Goal: Task Accomplishment & Management: Manage account settings

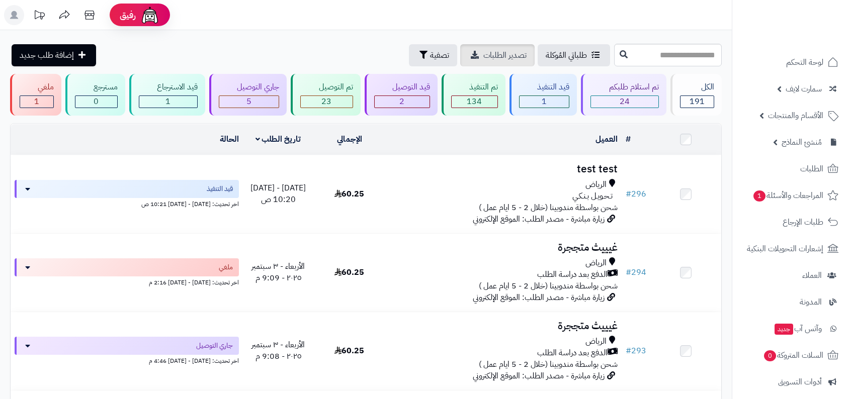
click at [503, 49] on span "تصدير الطلبات" at bounding box center [504, 55] width 43 height 12
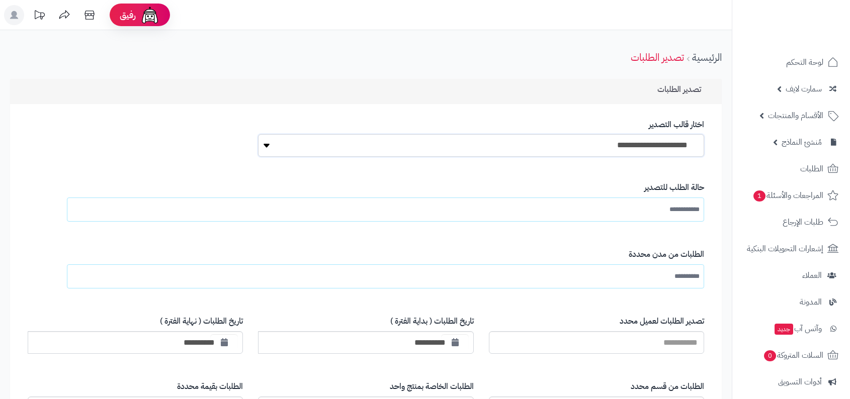
click at [635, 149] on select "**********" at bounding box center [481, 145] width 446 height 23
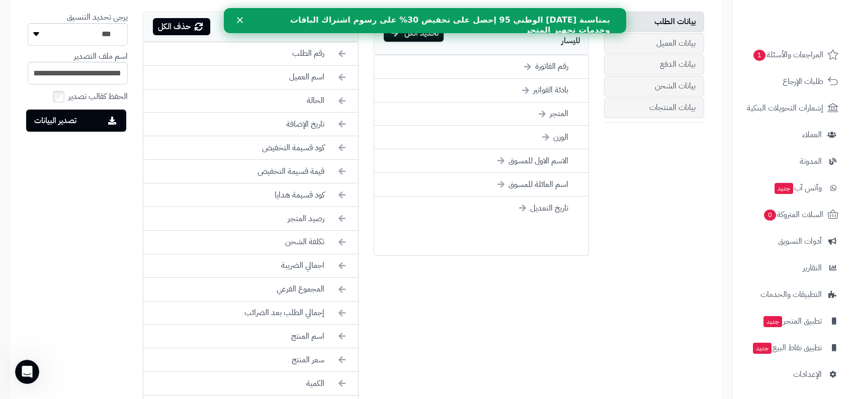
scroll to position [385, 0]
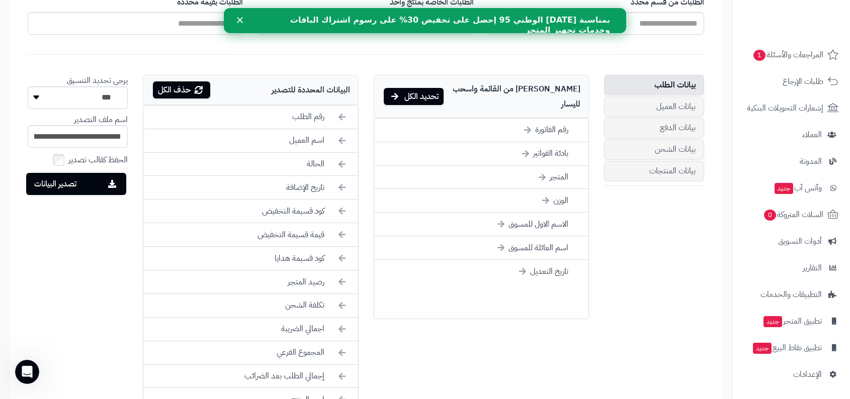
click at [237, 19] on icon "إغلاق" at bounding box center [240, 20] width 6 height 6
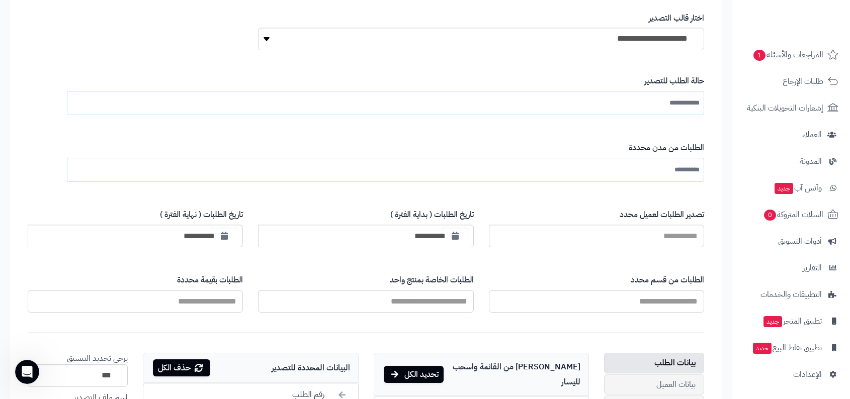
scroll to position [51, 0]
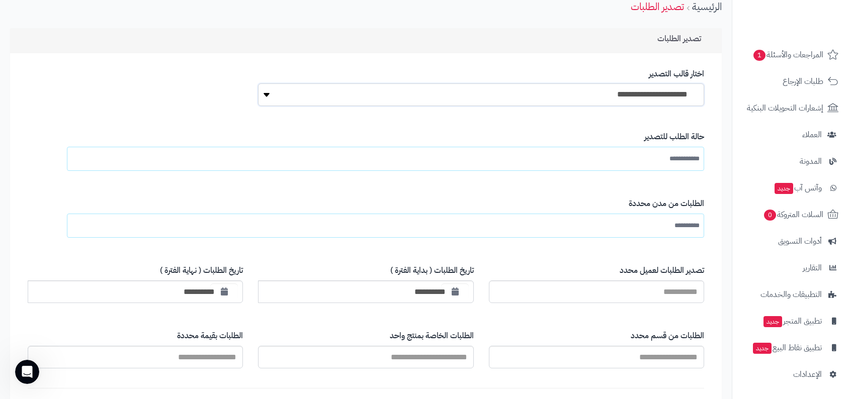
click at [656, 102] on select "**********" at bounding box center [481, 94] width 446 height 23
click at [672, 166] on input "**********" at bounding box center [677, 159] width 43 height 18
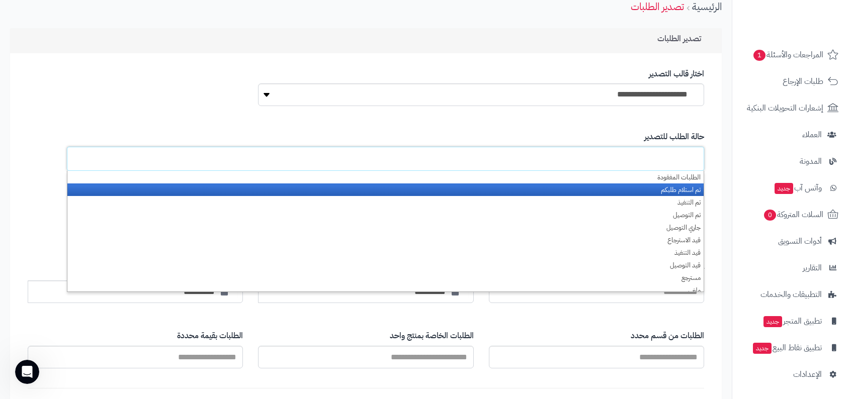
click at [661, 193] on li "تم استلام طلبكم" at bounding box center [385, 190] width 636 height 13
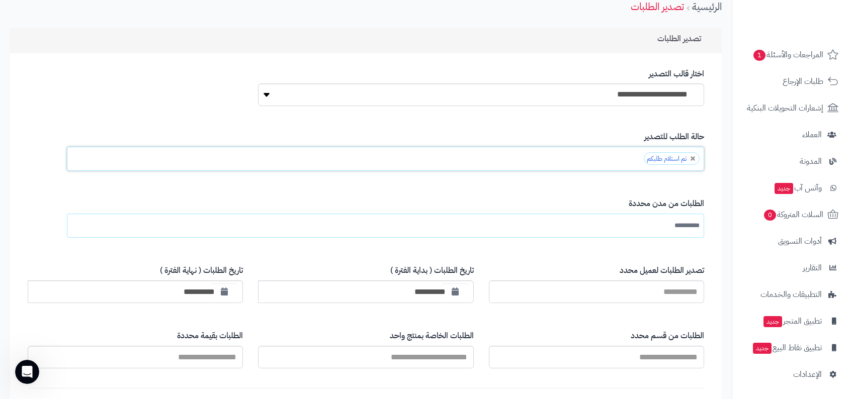
click at [635, 191] on div "**********" at bounding box center [394, 218] width 618 height 55
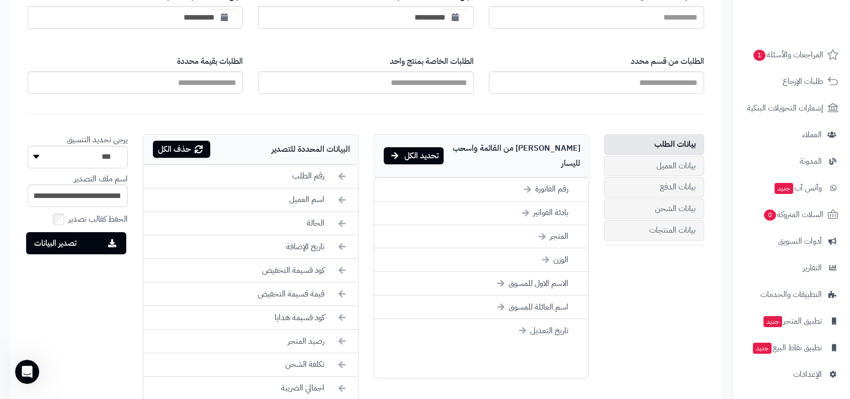
scroll to position [393, 0]
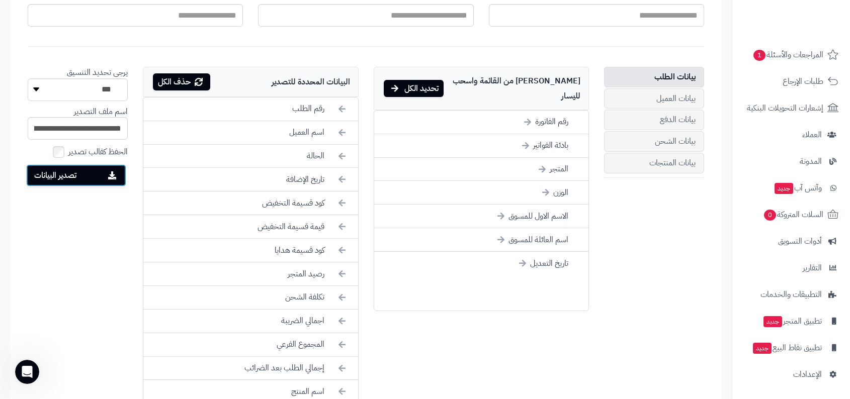
click at [96, 173] on button "تصدير البيانات" at bounding box center [76, 175] width 100 height 22
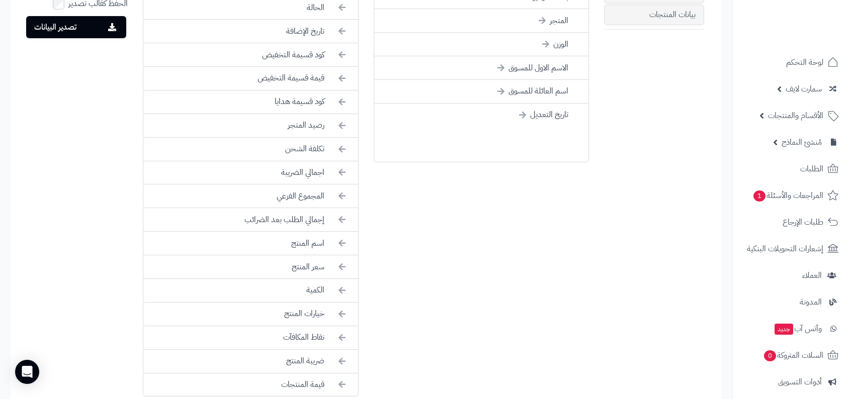
scroll to position [805, 0]
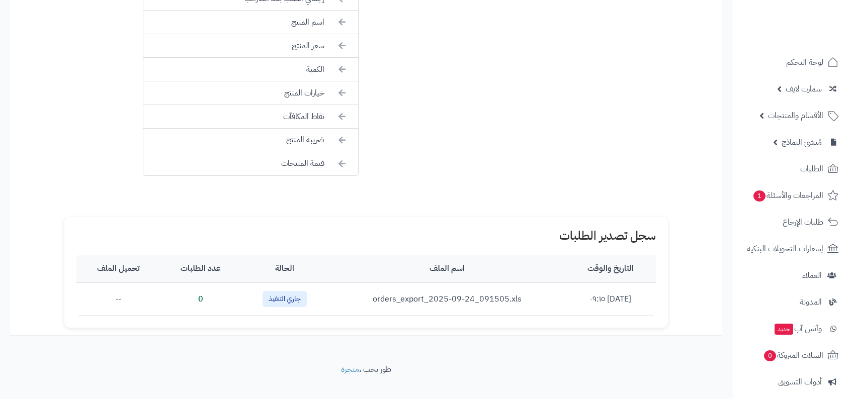
scroll to position [773, 0]
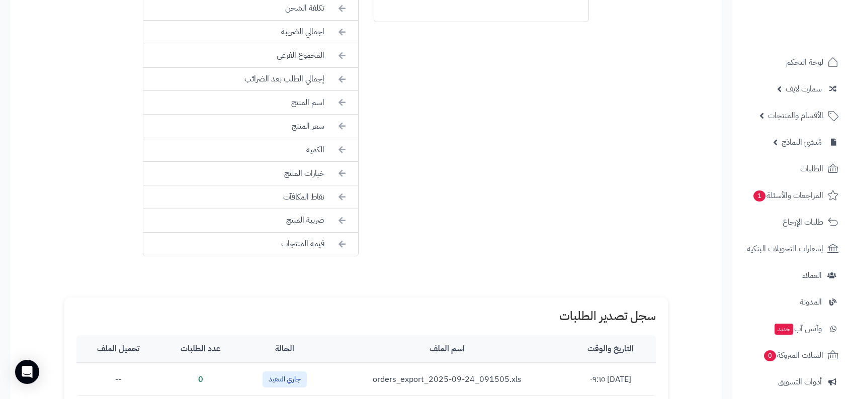
scroll to position [773, 0]
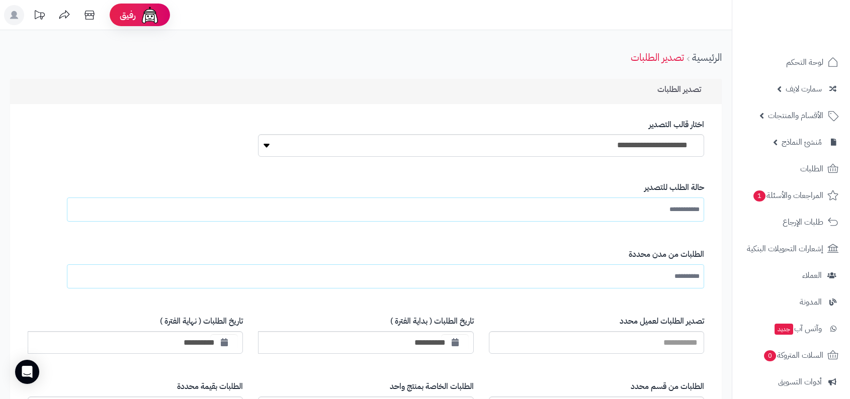
scroll to position [773, 0]
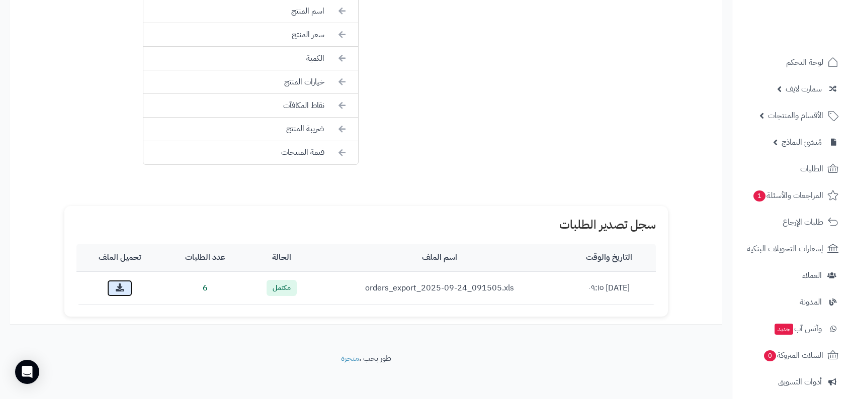
click at [117, 284] on icon at bounding box center [120, 288] width 8 height 8
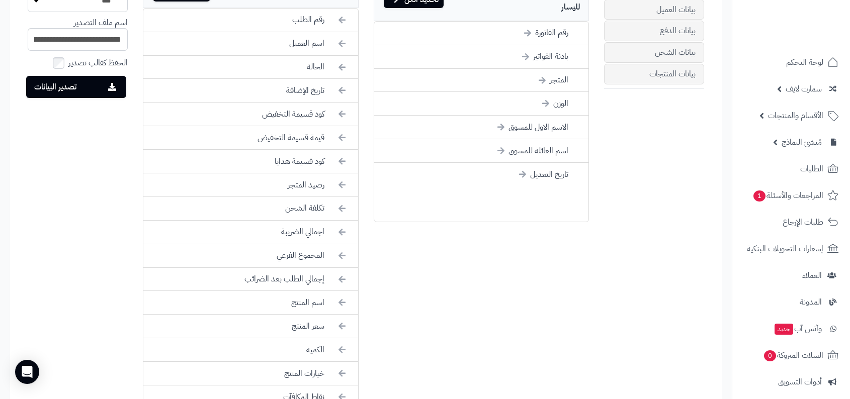
scroll to position [417, 0]
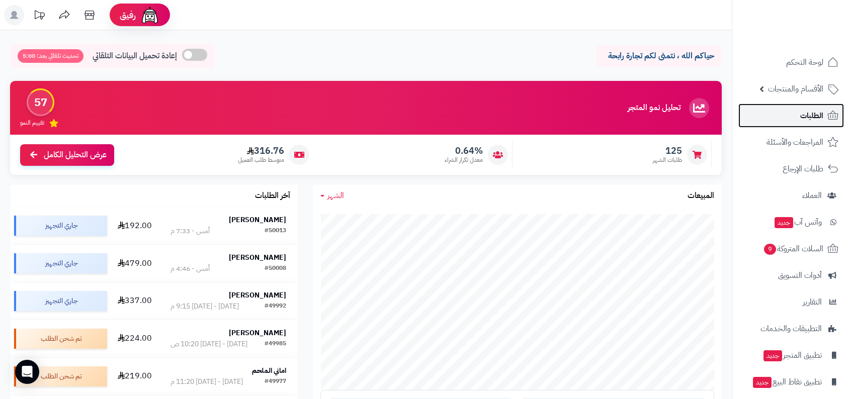
click at [827, 116] on icon at bounding box center [833, 116] width 12 height 12
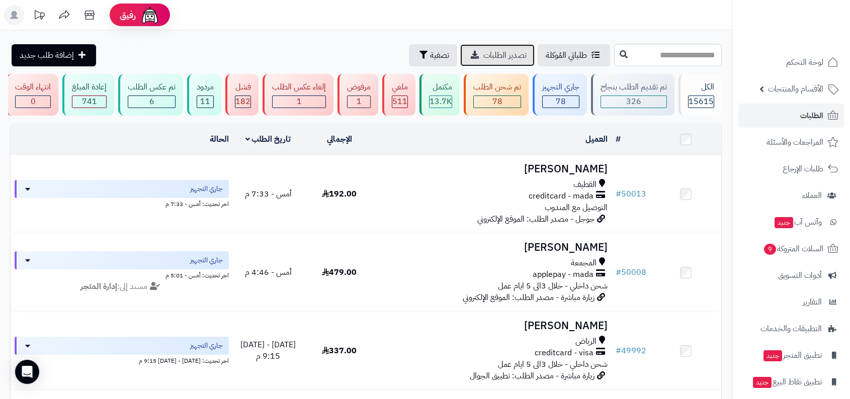
click at [474, 51] on link "تصدير الطلبات" at bounding box center [497, 55] width 74 height 22
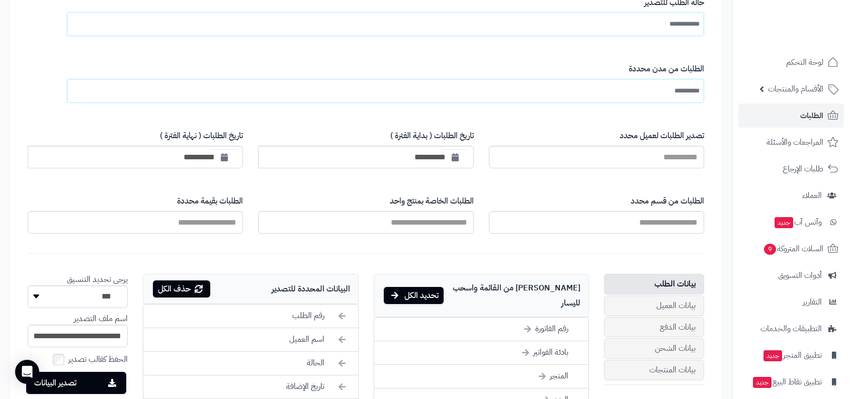
scroll to position [363, 0]
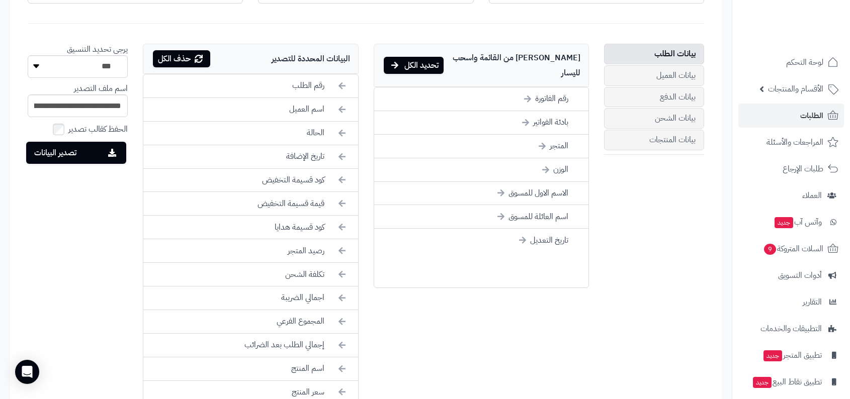
click at [332, 63] on div "البيانات المحددة للتصدير حذف الكل" at bounding box center [250, 59] width 215 height 30
click at [303, 62] on div "البيانات المحددة للتصدير حذف الكل" at bounding box center [250, 59] width 215 height 30
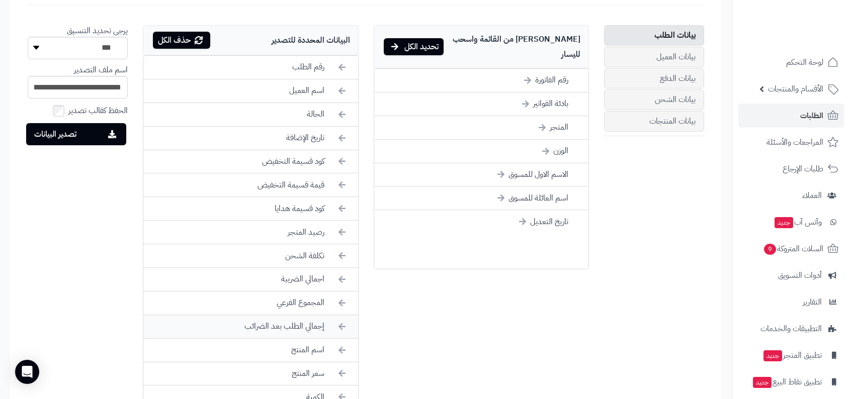
scroll to position [281, 0]
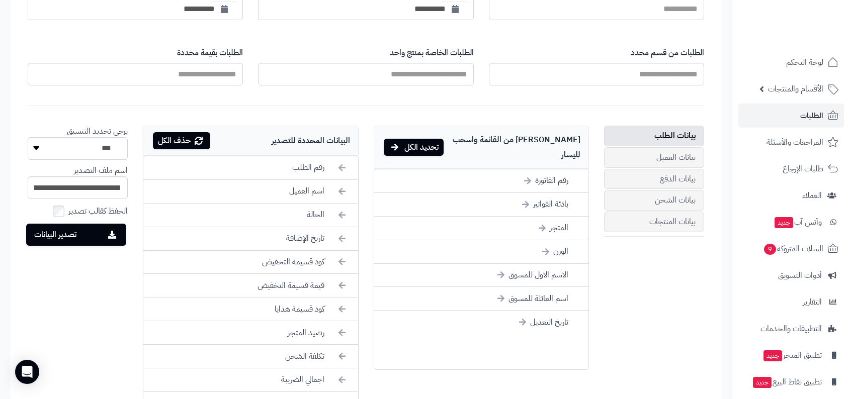
click at [528, 141] on div "[PERSON_NAME] من القائمة واسحب لليسار تحديد الكل" at bounding box center [481, 147] width 215 height 43
click at [507, 137] on div "[PERSON_NAME] من القائمة واسحب لليسار تحديد الكل" at bounding box center [481, 147] width 215 height 43
click at [308, 141] on div "البيانات المحددة للتصدير حذف الكل" at bounding box center [250, 141] width 215 height 30
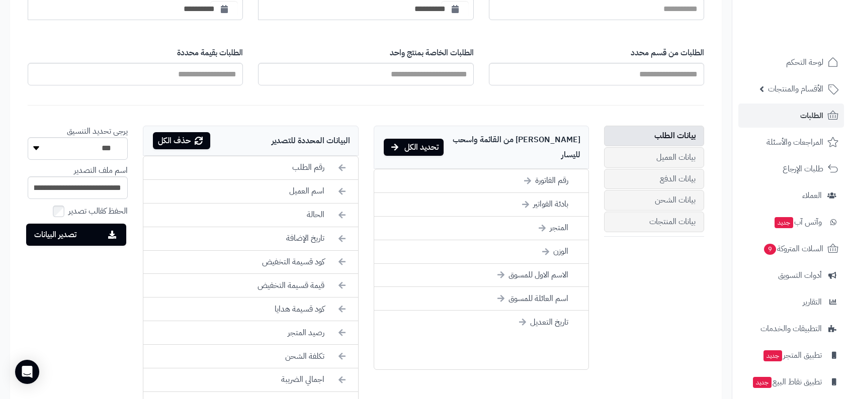
click at [308, 141] on div "البيانات المحددة للتصدير حذف الكل" at bounding box center [250, 141] width 215 height 30
click at [263, 138] on div "البيانات المحددة للتصدير حذف الكل" at bounding box center [250, 141] width 215 height 30
click at [642, 154] on link "بيانات العميل" at bounding box center [654, 157] width 100 height 21
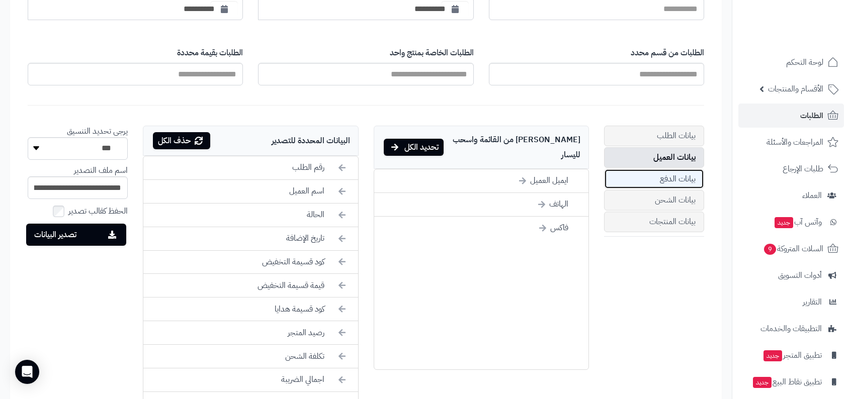
click at [647, 169] on link "بيانات الدفع" at bounding box center [654, 179] width 100 height 21
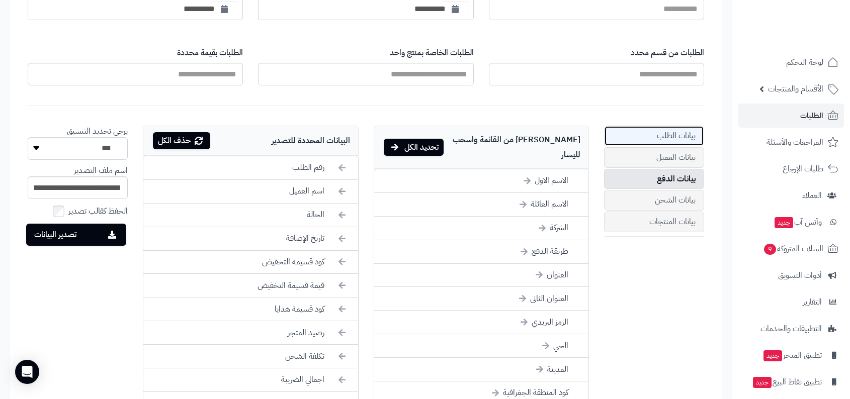
click at [657, 137] on link "بيانات الطلب" at bounding box center [654, 136] width 100 height 21
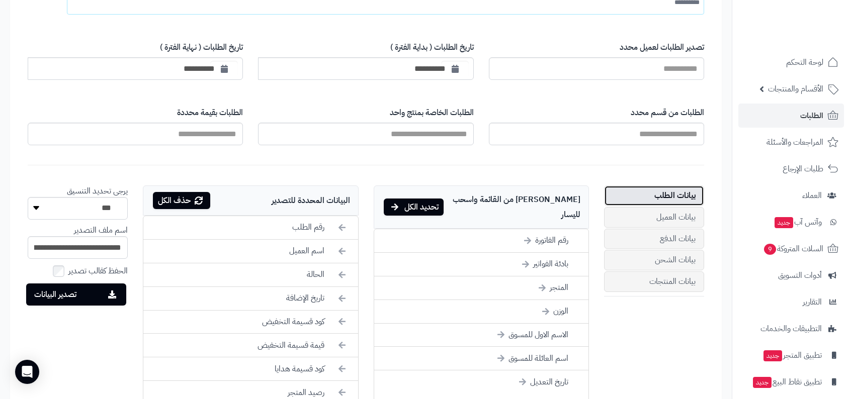
scroll to position [0, 0]
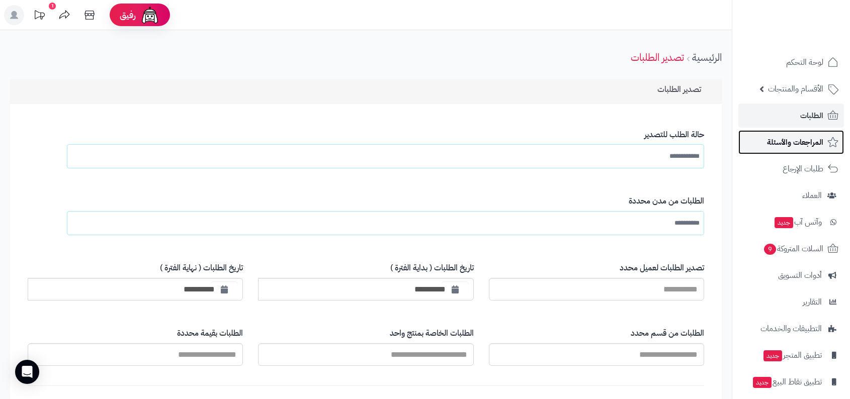
click at [806, 138] on span "المراجعات والأسئلة" at bounding box center [795, 142] width 56 height 14
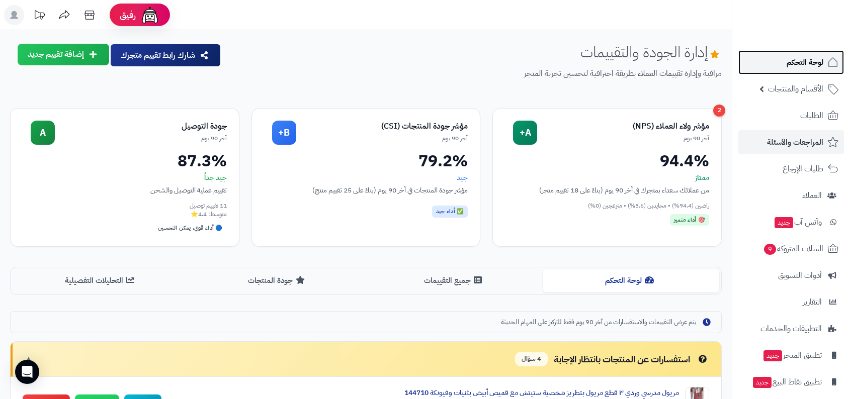
click at [778, 65] on link "لوحة التحكم" at bounding box center [791, 62] width 106 height 24
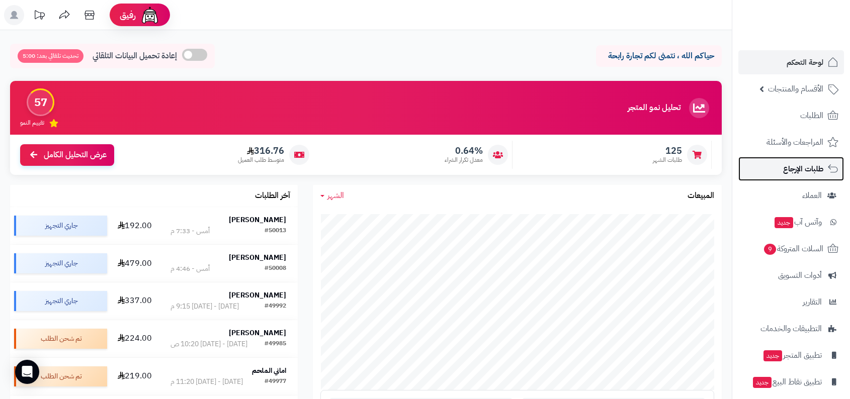
click at [780, 172] on link "طلبات الإرجاع" at bounding box center [791, 169] width 106 height 24
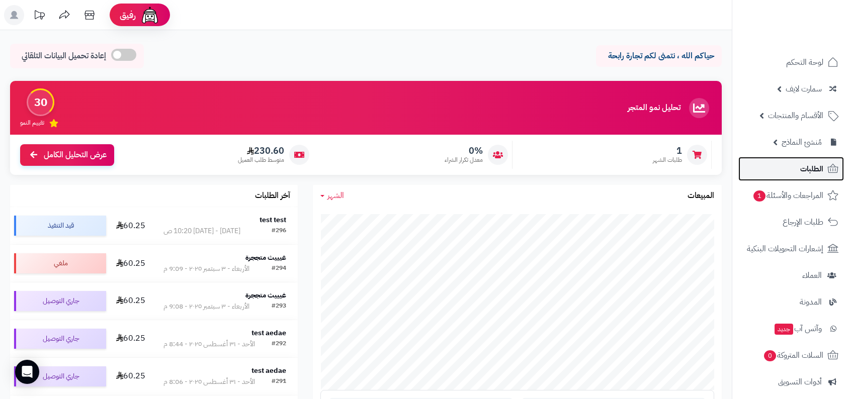
click at [790, 172] on link "الطلبات" at bounding box center [791, 169] width 106 height 24
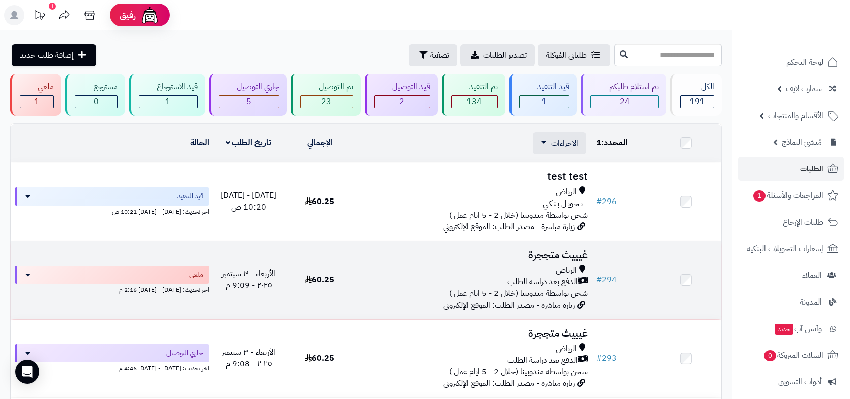
click at [696, 286] on td at bounding box center [685, 280] width 71 height 78
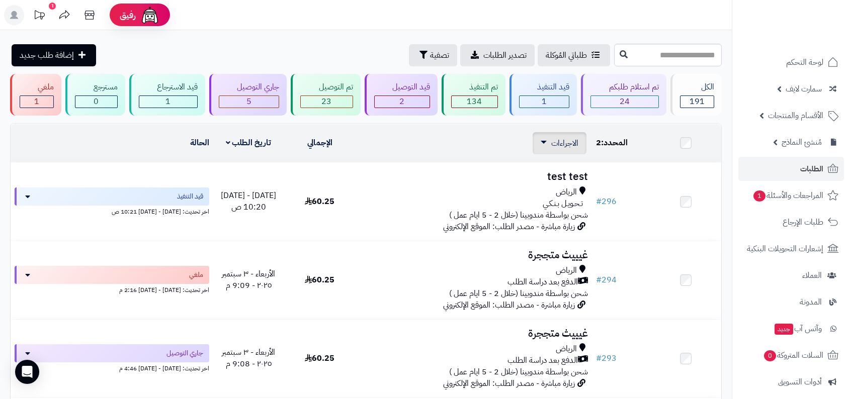
click at [561, 152] on div "الاجراءات تحديث حالة الطلبات تحضير الطلبات إصدار بوليصة الشحنة للطلب طباعة قائم…" at bounding box center [559, 143] width 54 height 22
click at [556, 146] on span "الاجراءات" at bounding box center [564, 143] width 27 height 12
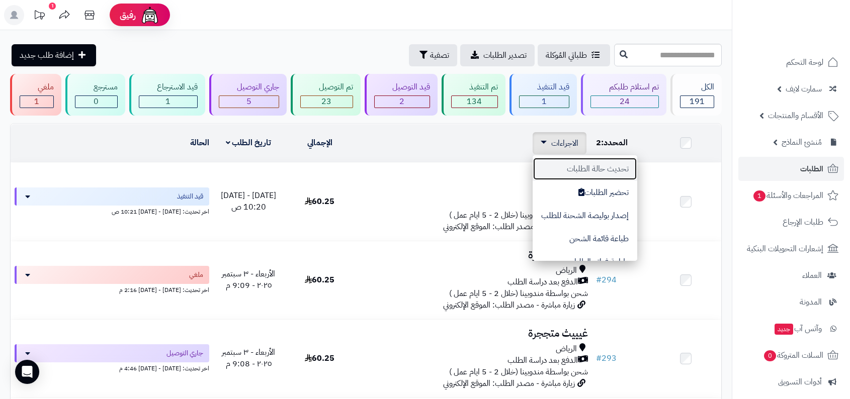
click at [561, 164] on button "تحديث حالة الطلبات" at bounding box center [584, 168] width 105 height 23
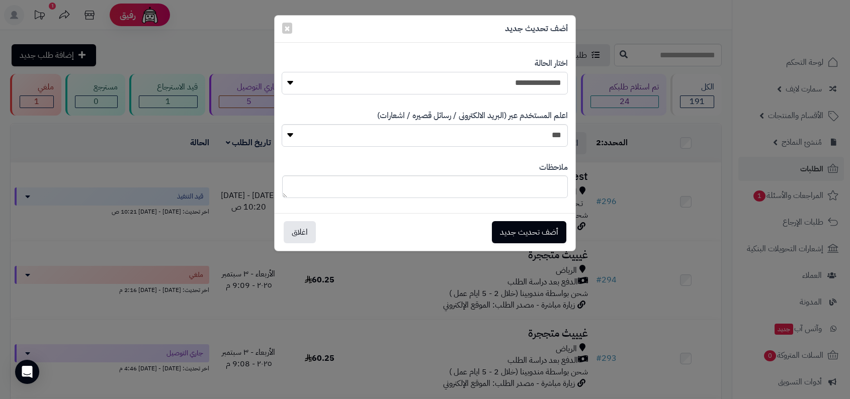
click at [540, 81] on select "**********" at bounding box center [425, 83] width 286 height 23
select select "**"
click at [282, 72] on select "**********" at bounding box center [425, 83] width 286 height 23
click at [548, 137] on select "*** **" at bounding box center [425, 135] width 286 height 23
select select "*"
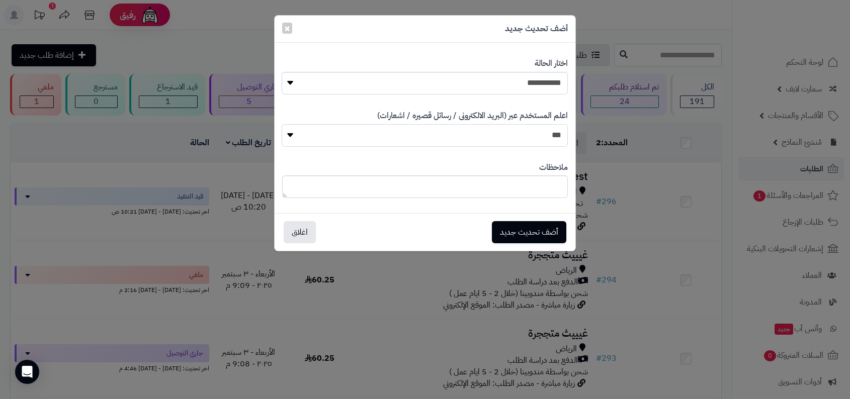
click at [282, 124] on select "*** **" at bounding box center [425, 135] width 286 height 23
click at [536, 232] on button "أضف تحديث جديد" at bounding box center [529, 232] width 74 height 22
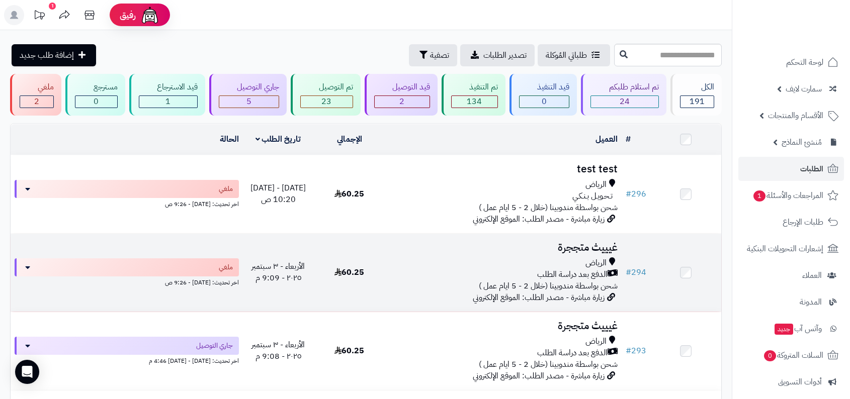
click at [608, 262] on div "الرياض" at bounding box center [503, 263] width 229 height 12
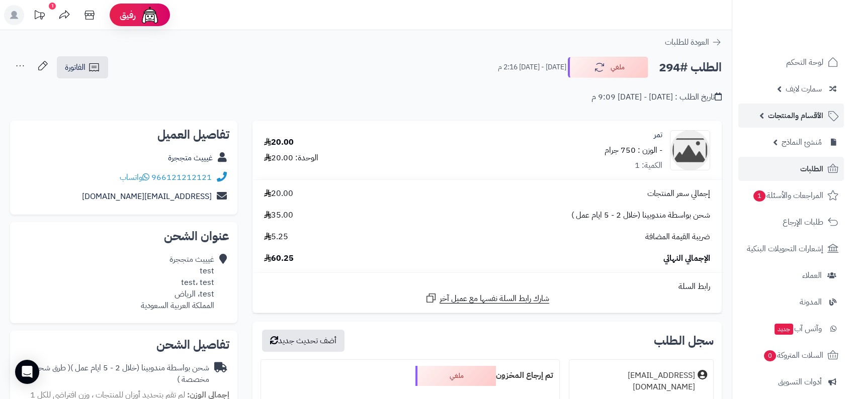
click at [810, 120] on span "الأقسام والمنتجات" at bounding box center [795, 116] width 55 height 14
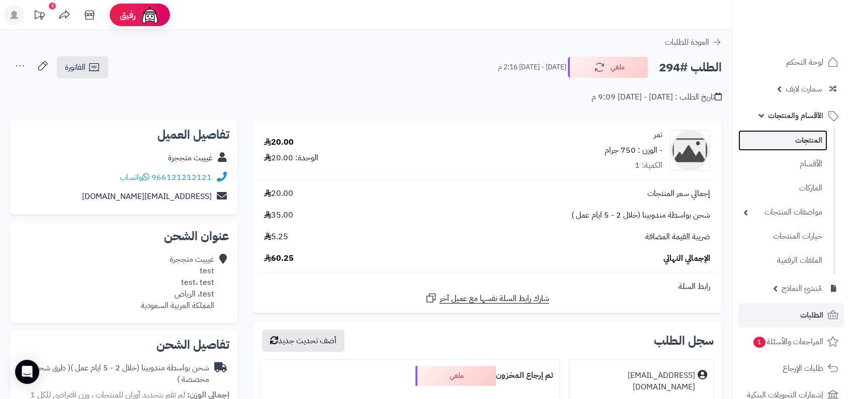
click at [804, 137] on link "المنتجات" at bounding box center [782, 140] width 89 height 21
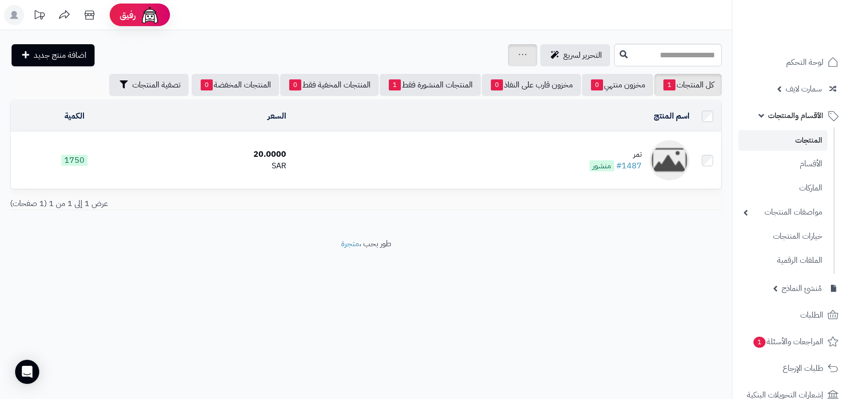
click at [518, 59] on link at bounding box center [522, 55] width 8 height 12
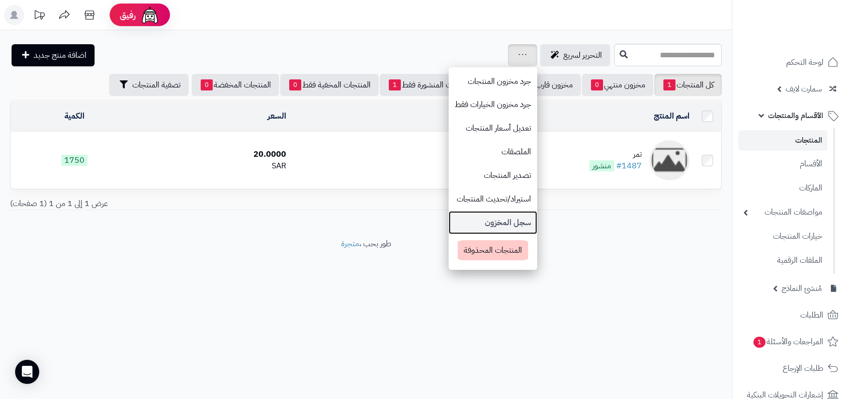
click at [499, 224] on link "سجل المخزون" at bounding box center [492, 223] width 88 height 24
